Goal: Navigation & Orientation: Find specific page/section

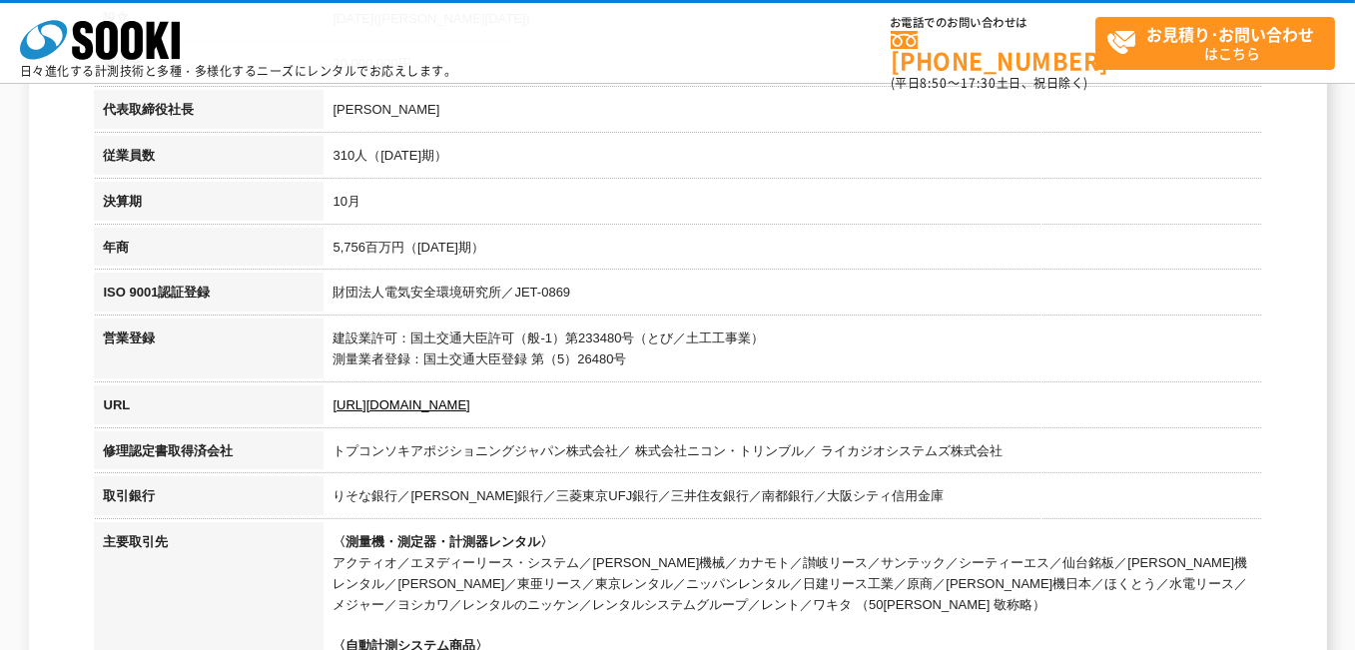
scroll to position [499, 0]
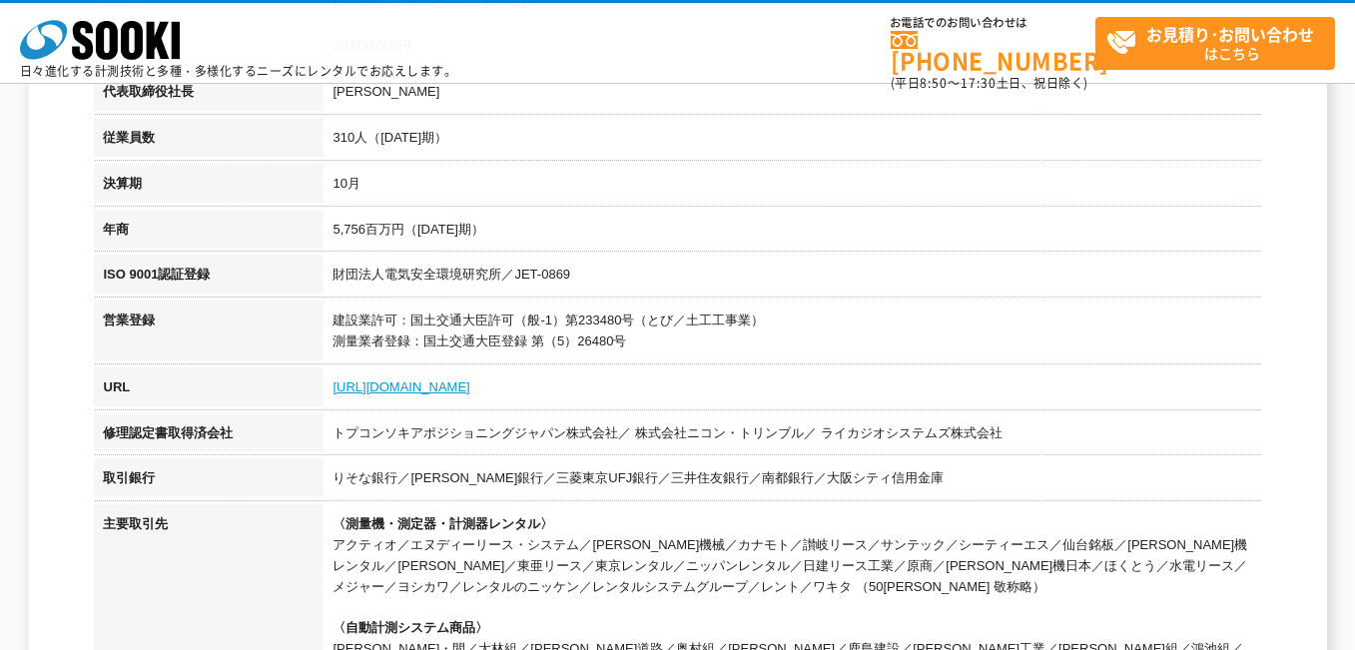
click at [429, 383] on link "[URL][DOMAIN_NAME]" at bounding box center [402, 386] width 137 height 15
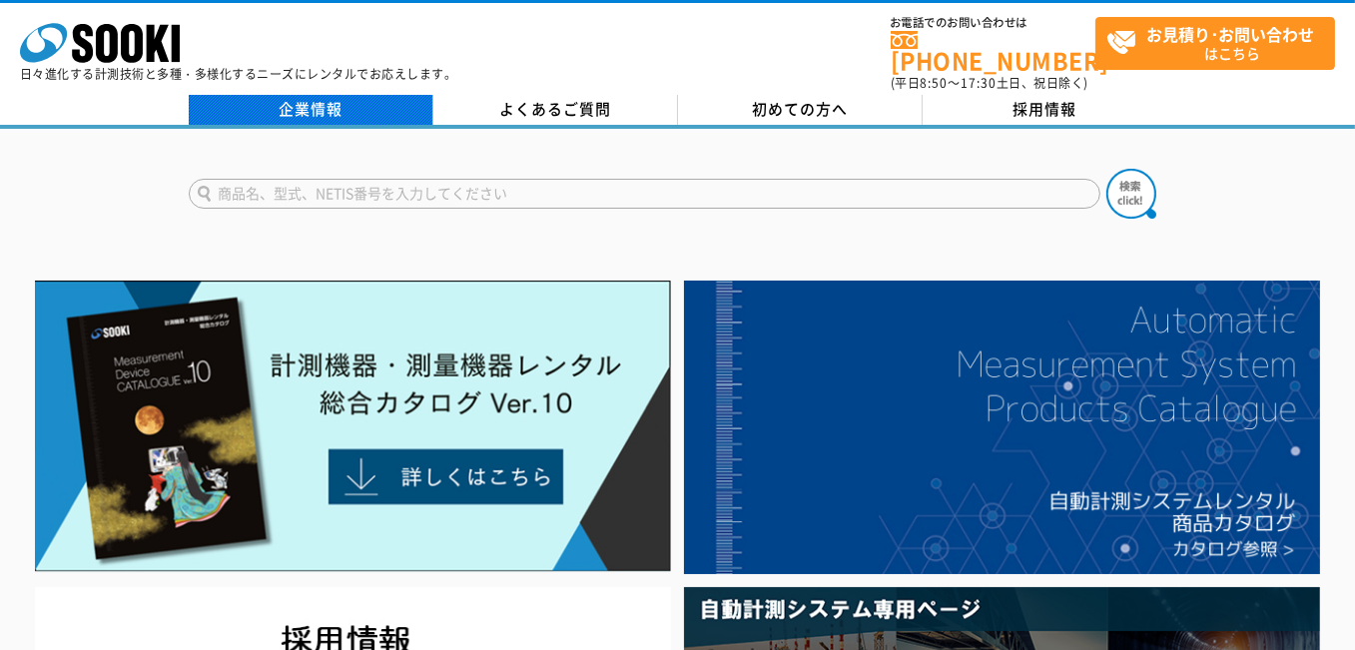
click at [322, 104] on link "企業情報" at bounding box center [311, 110] width 245 height 30
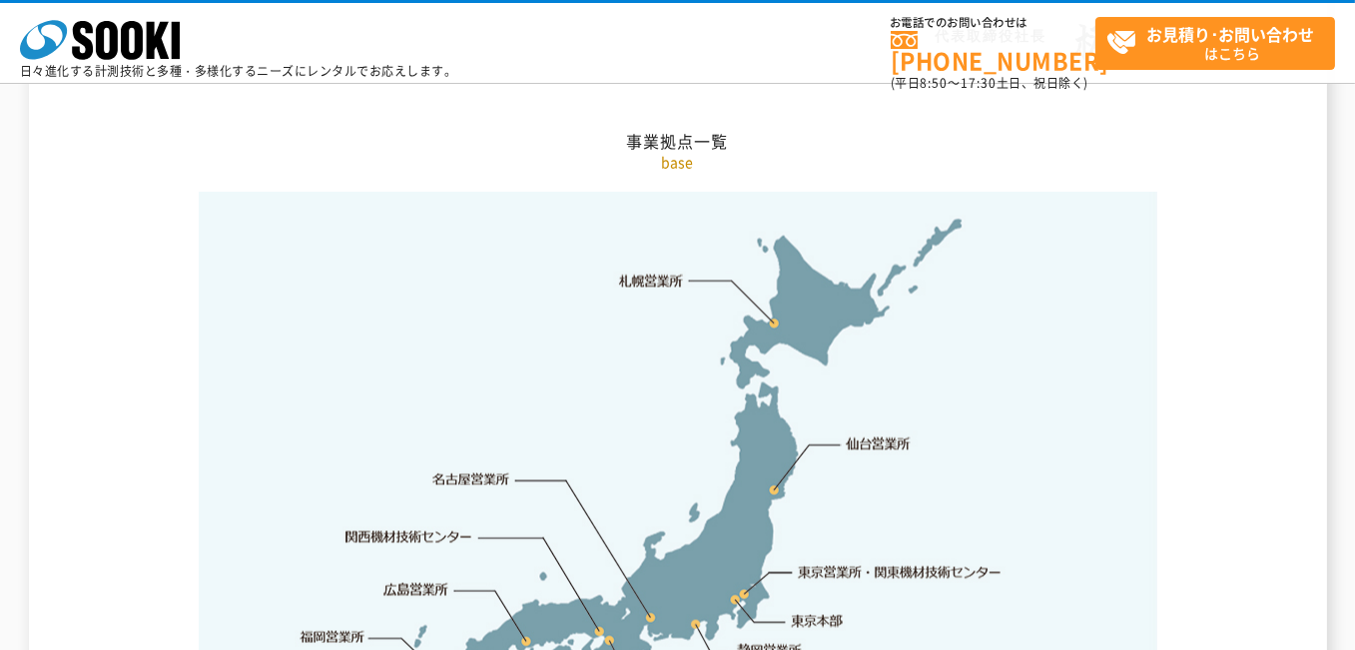
scroll to position [4094, 0]
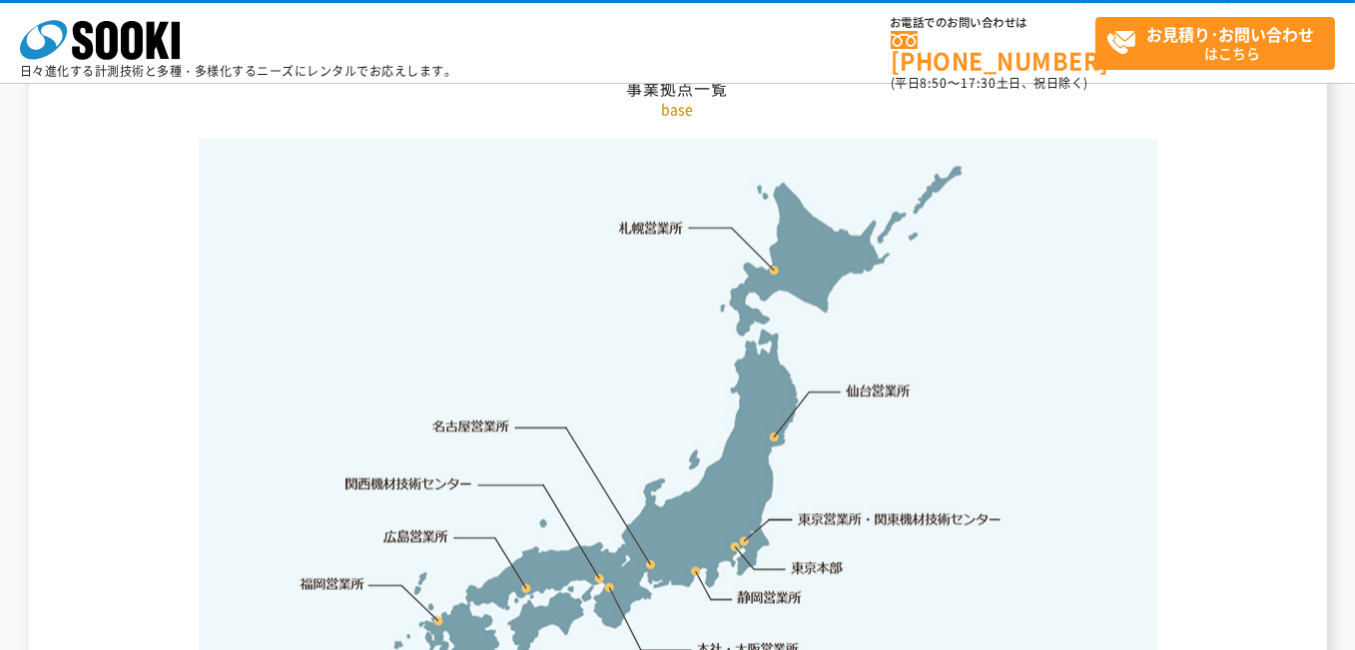
click at [810, 559] on link "東京本部" at bounding box center [818, 569] width 52 height 20
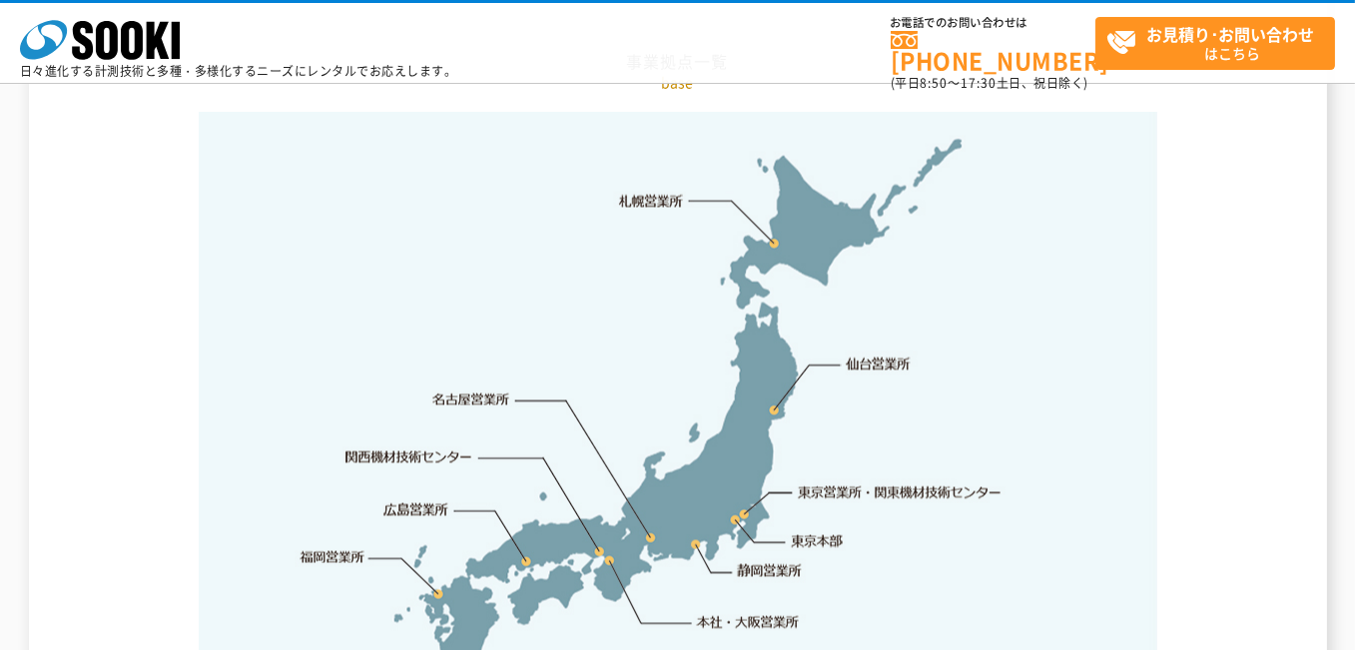
scroll to position [4236, 0]
